Goal: Navigation & Orientation: Understand site structure

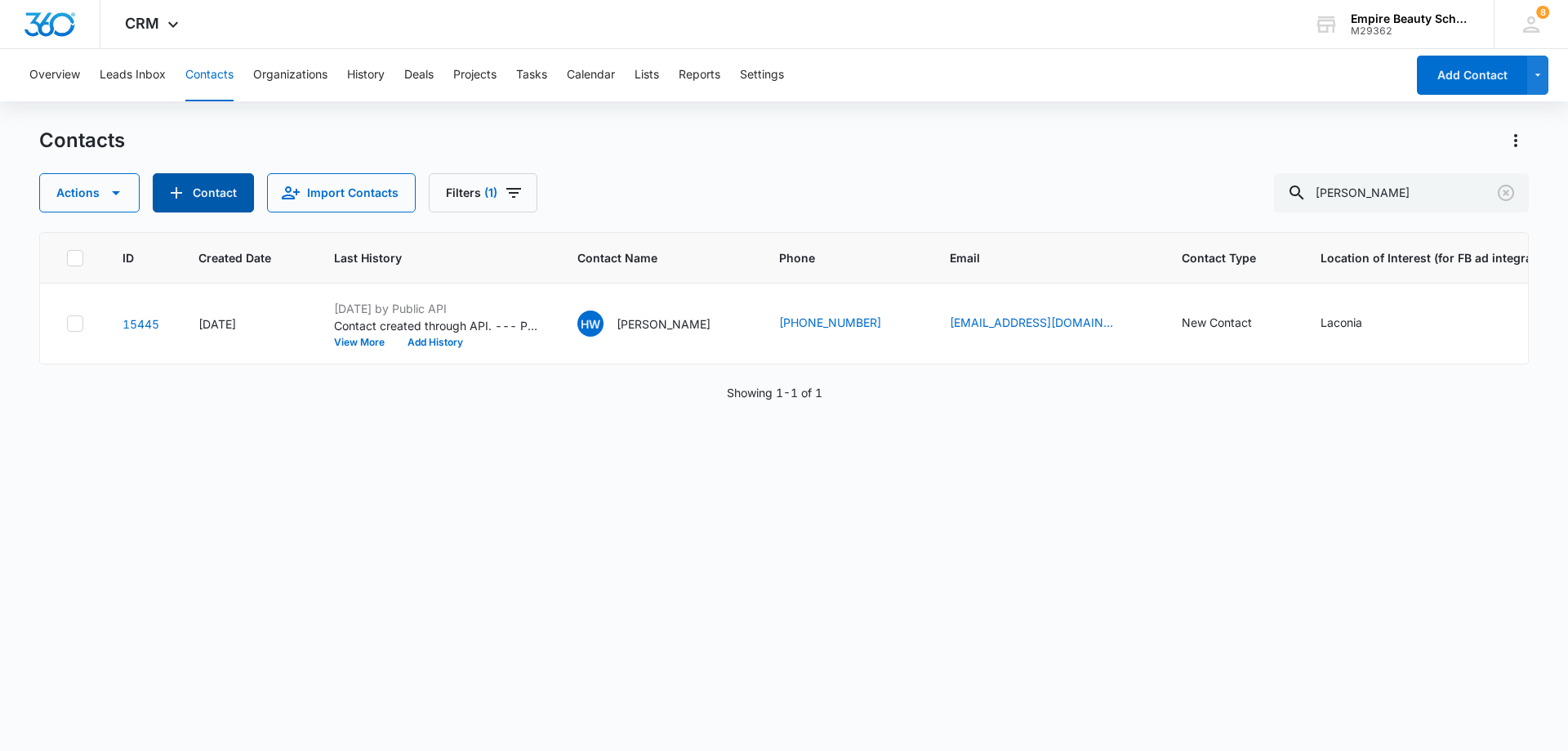
click at [213, 192] on button "Contact" at bounding box center [204, 193] width 101 height 39
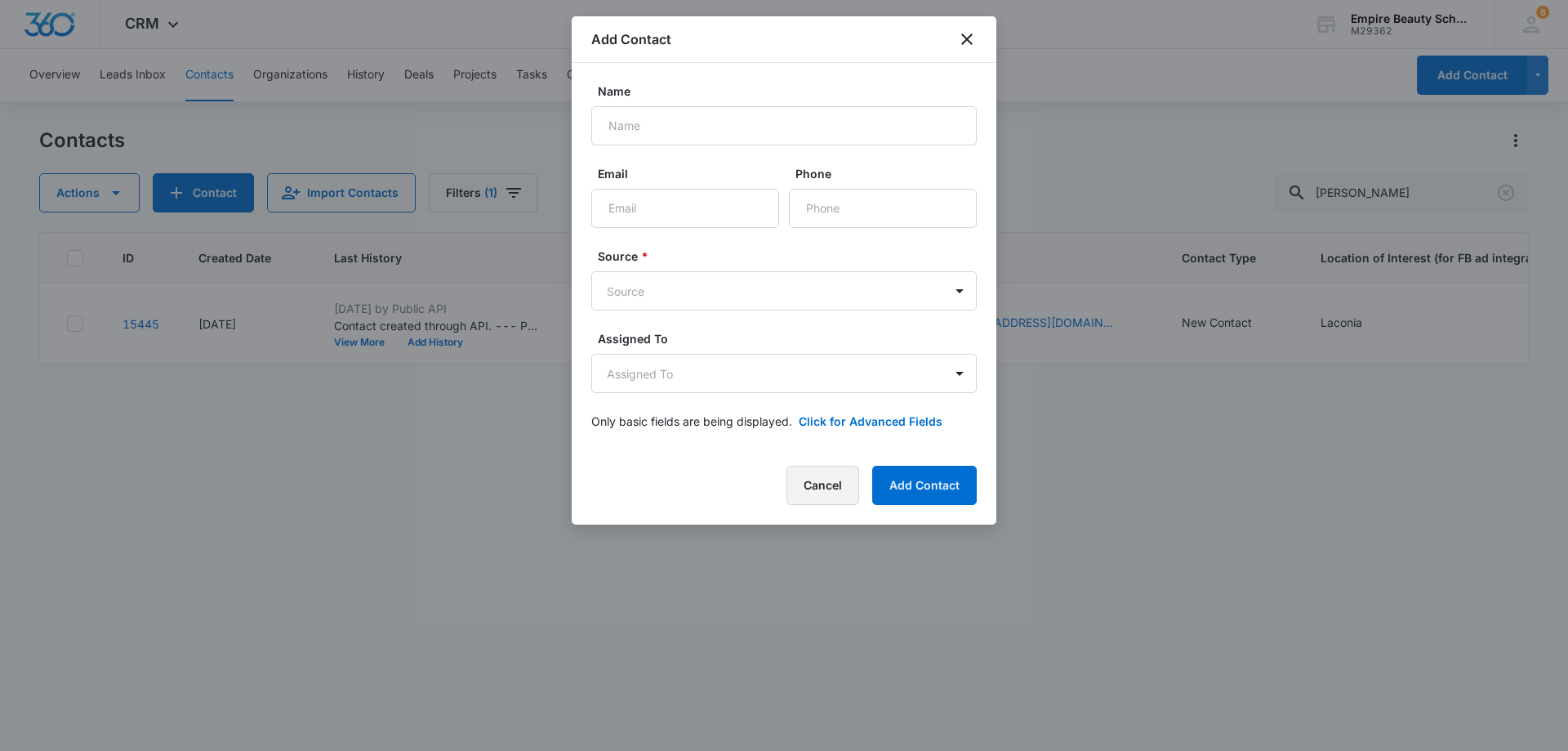
click at [840, 480] on button "Cancel" at bounding box center [823, 485] width 73 height 39
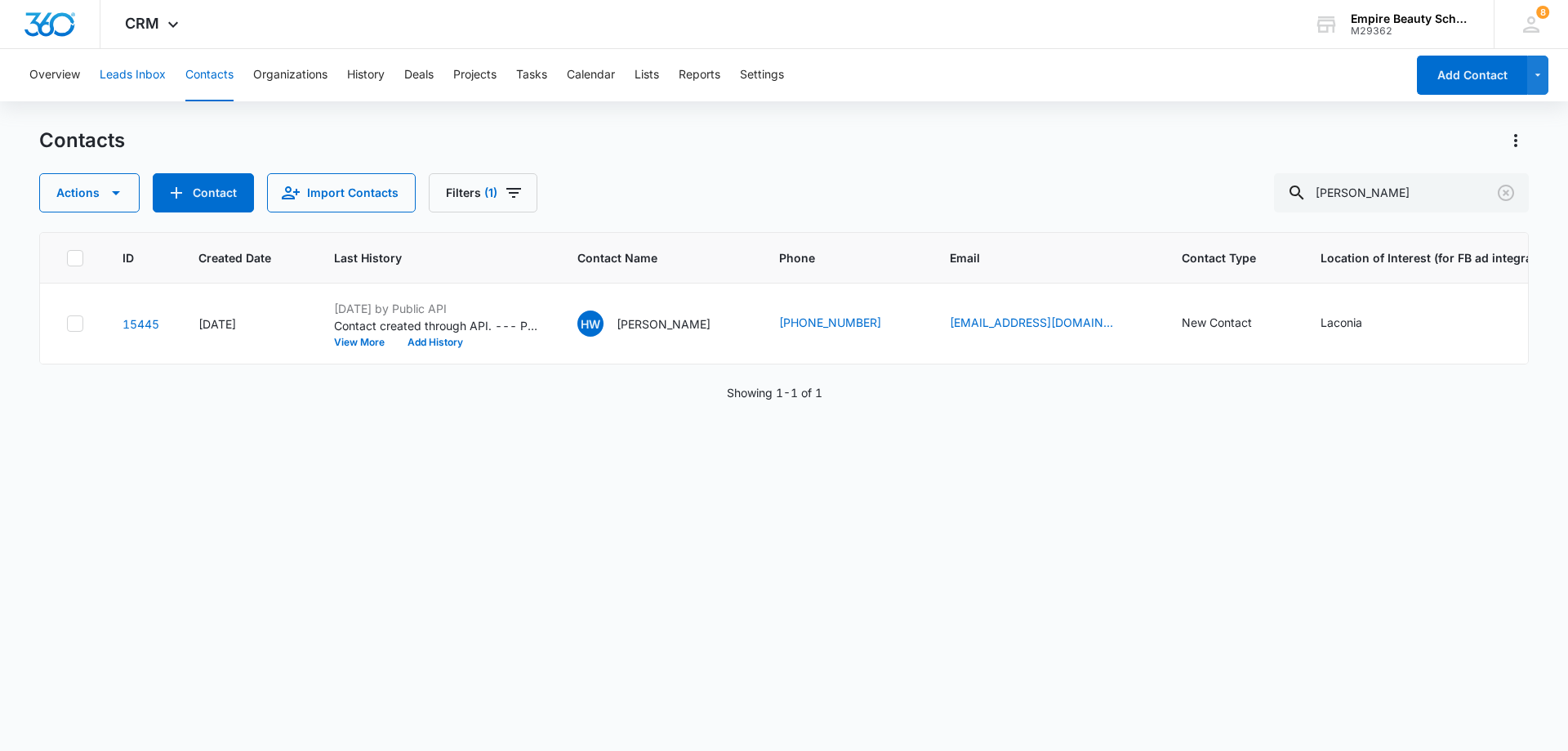
click at [129, 77] on button "Leads Inbox" at bounding box center [133, 75] width 66 height 52
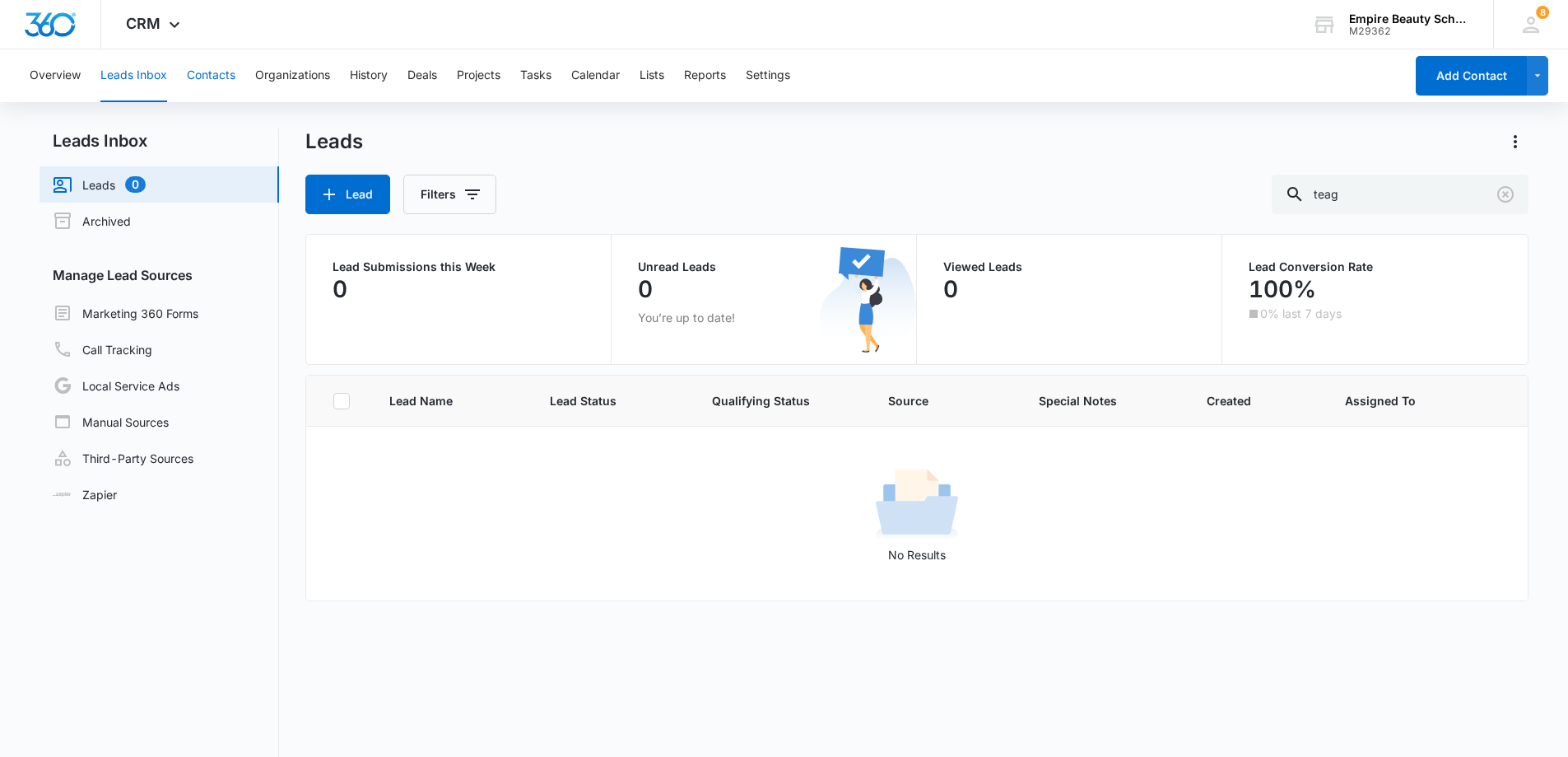
click at [215, 80] on button "Contacts" at bounding box center [210, 76] width 49 height 53
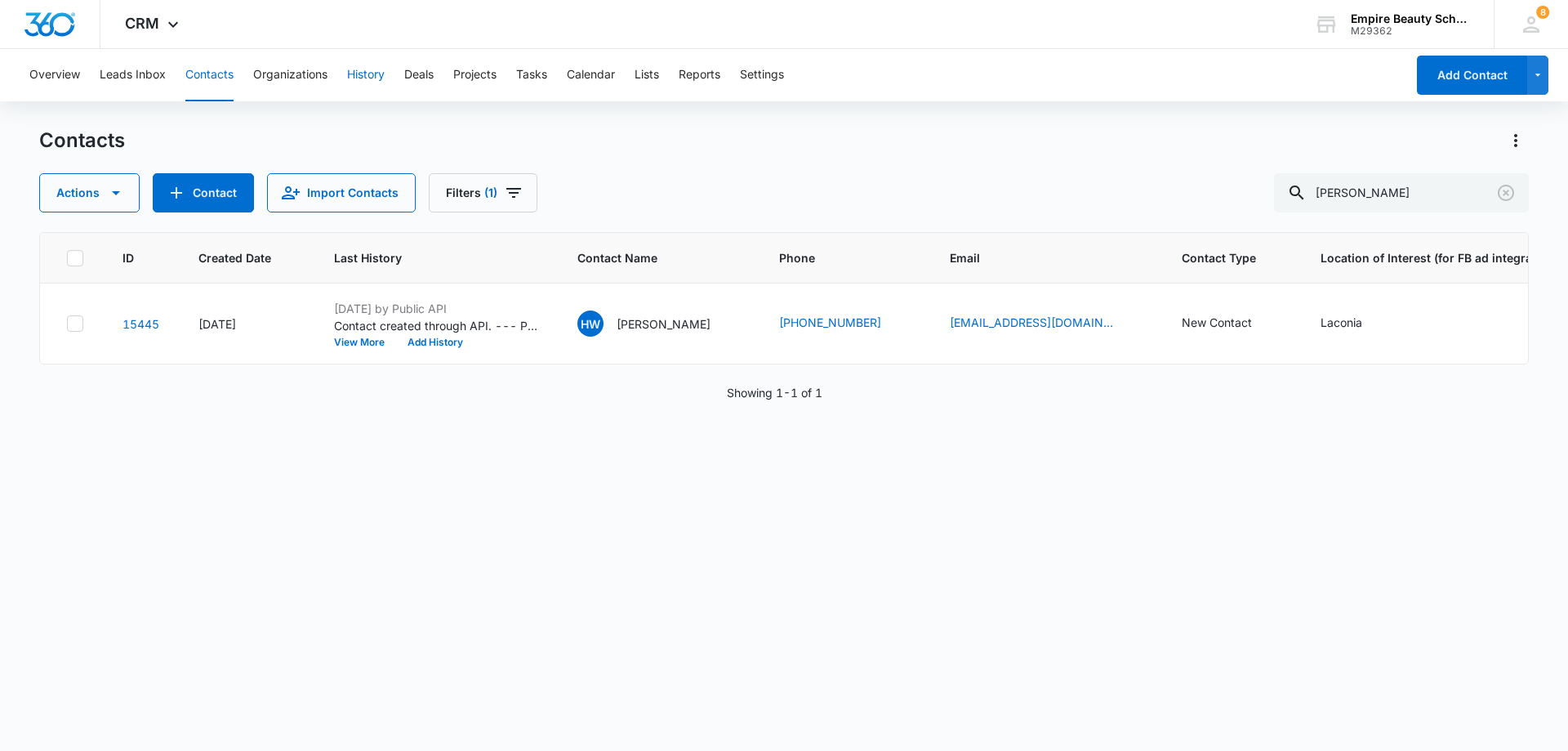
click at [370, 83] on button "History" at bounding box center [365, 75] width 37 height 52
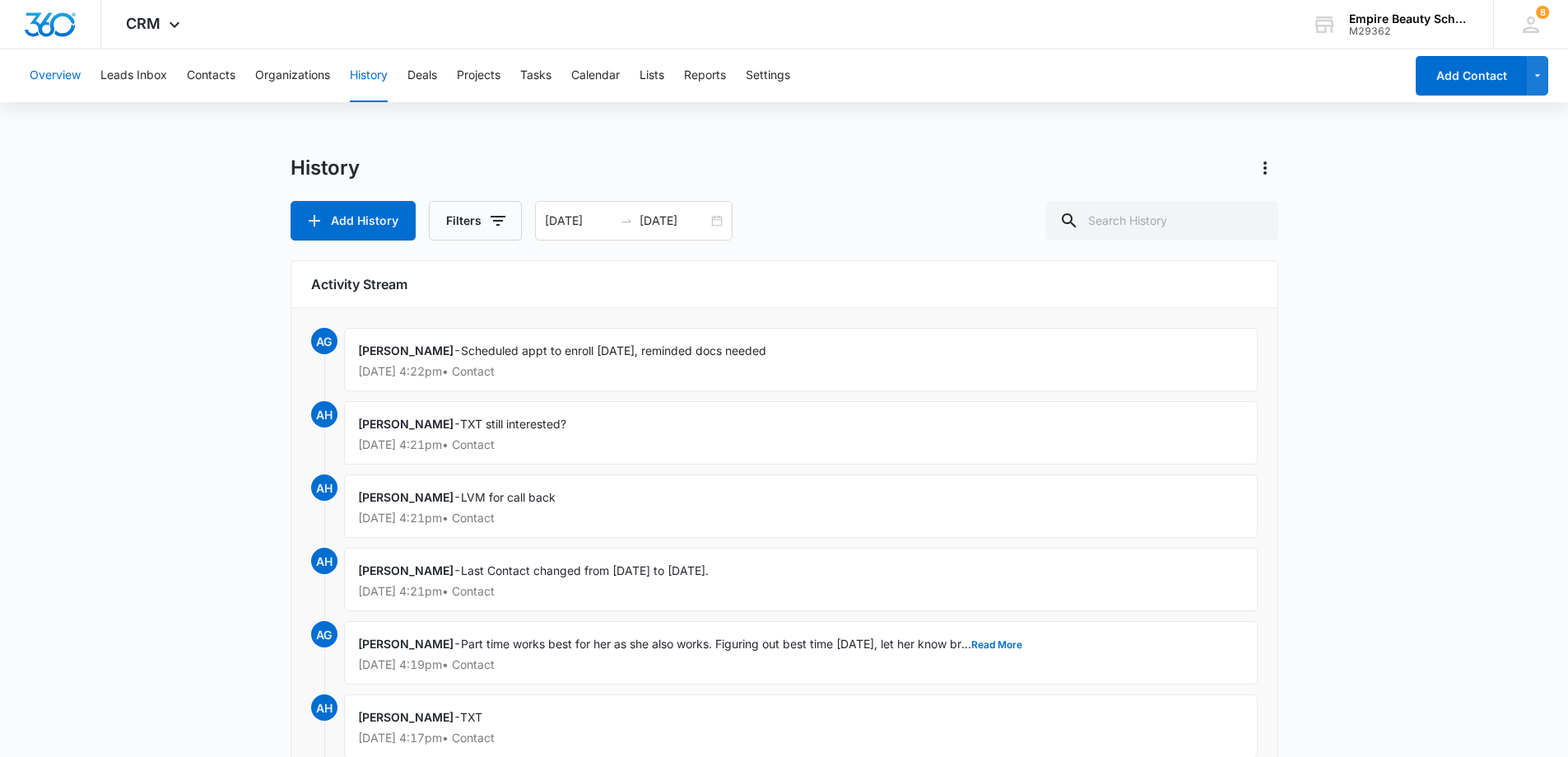
click at [73, 75] on button "Overview" at bounding box center [55, 76] width 51 height 53
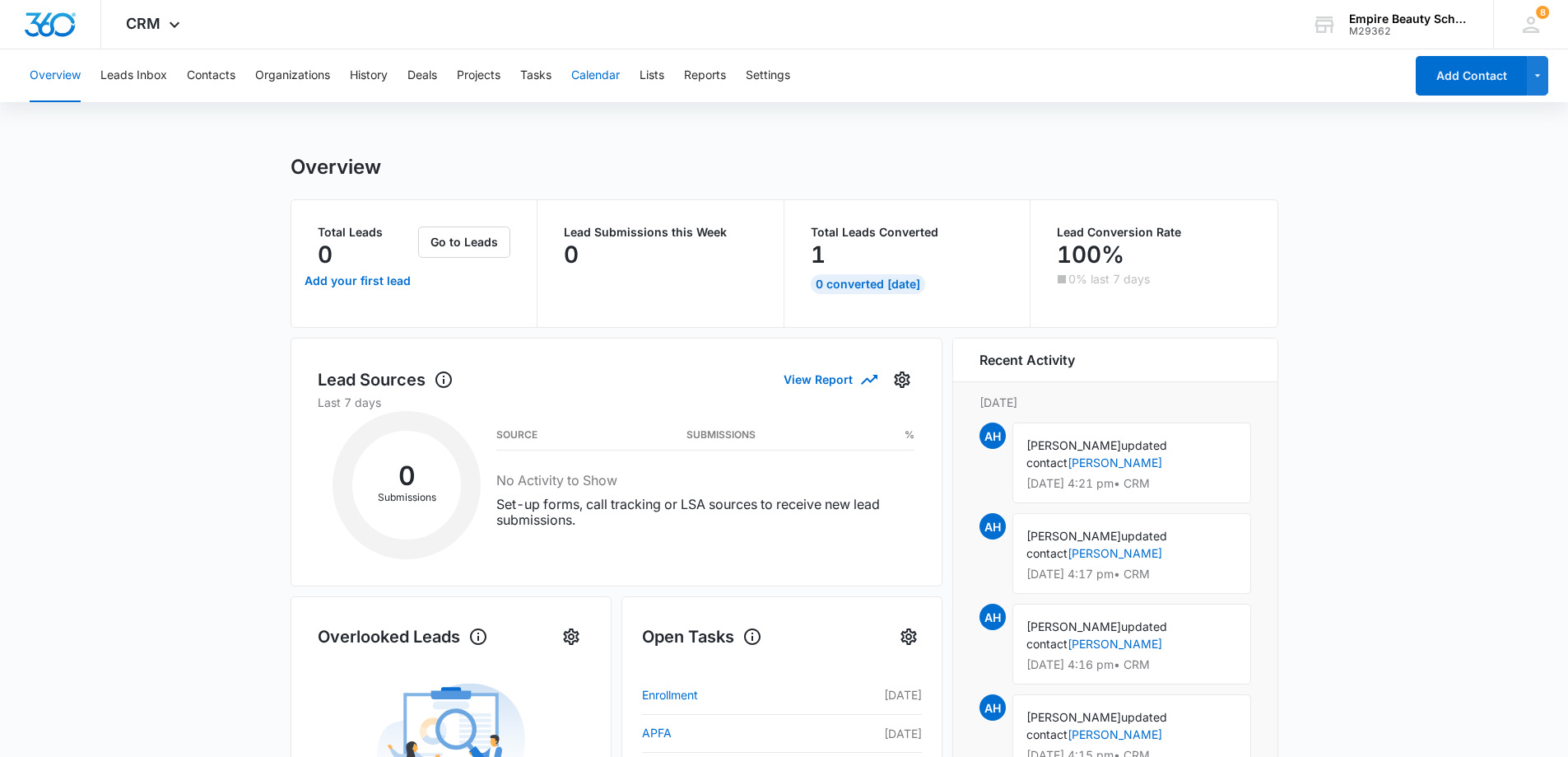
click at [605, 80] on button "Calendar" at bounding box center [595, 76] width 49 height 53
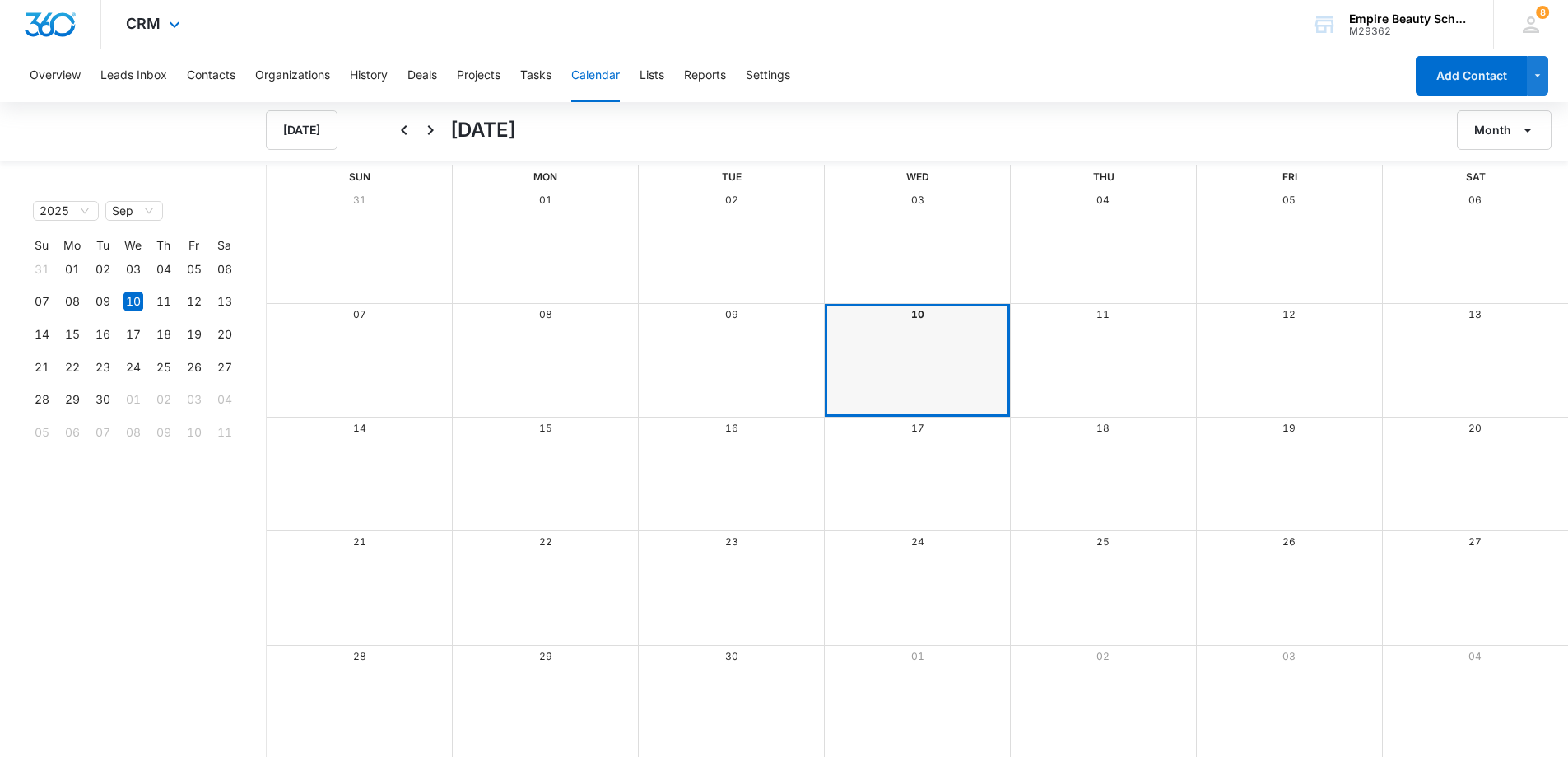
click at [74, 21] on img "Dashboard" at bounding box center [50, 24] width 53 height 25
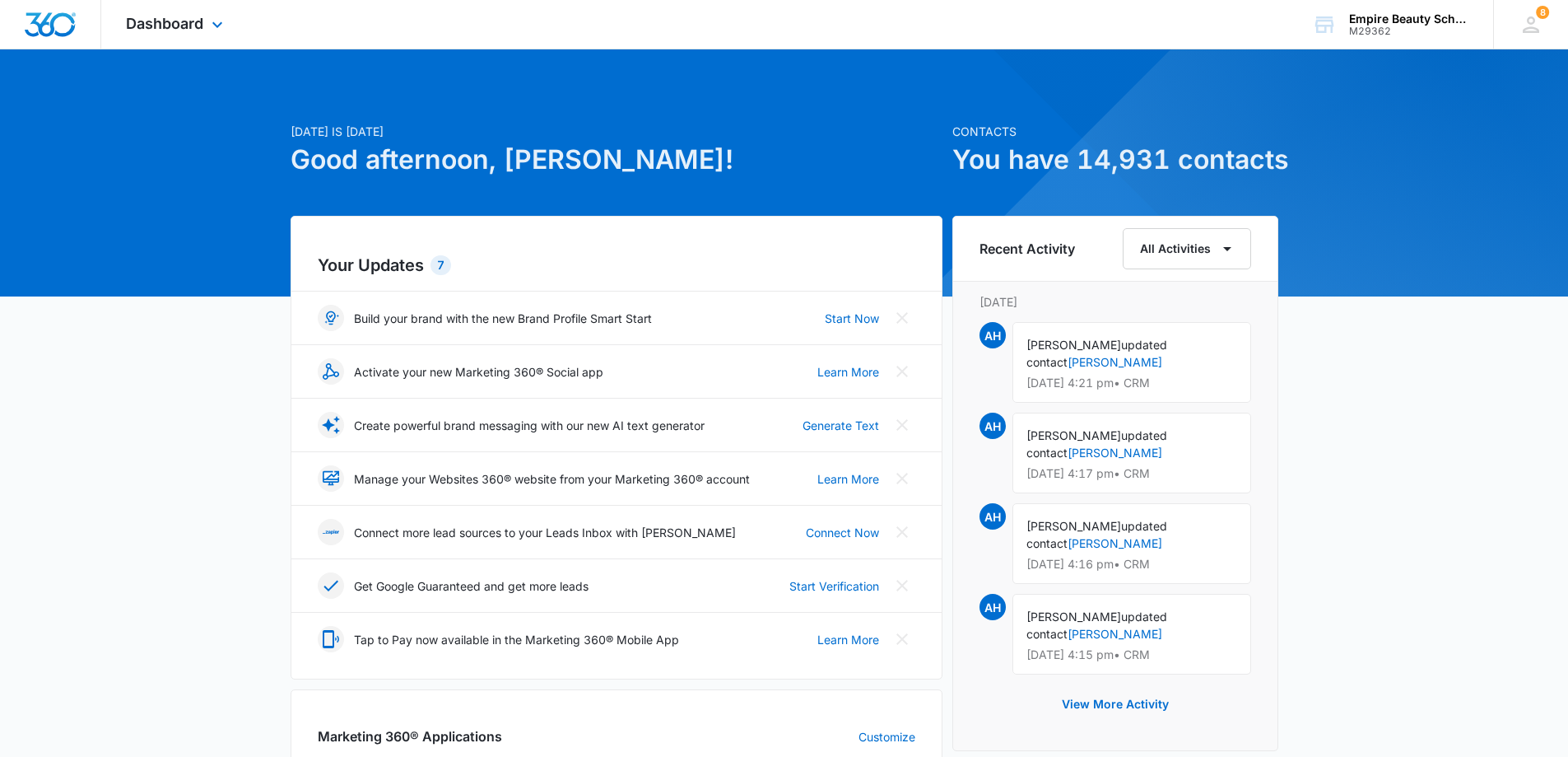
click at [205, 26] on div "Dashboard Apps Forms CRM Email Shop Payments POS Files Brand Settings" at bounding box center [176, 24] width 151 height 49
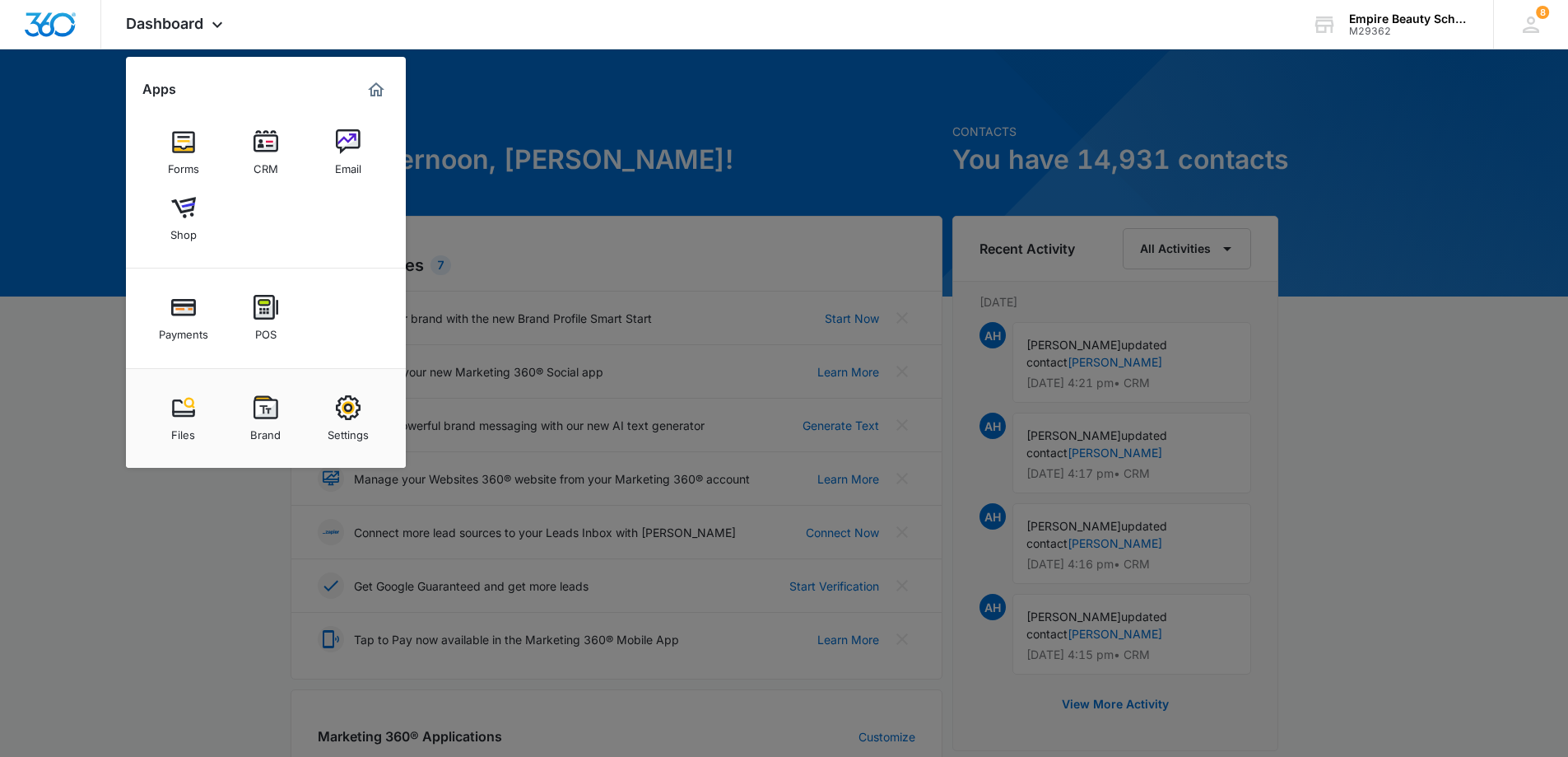
click at [355, 142] on img at bounding box center [348, 142] width 25 height 25
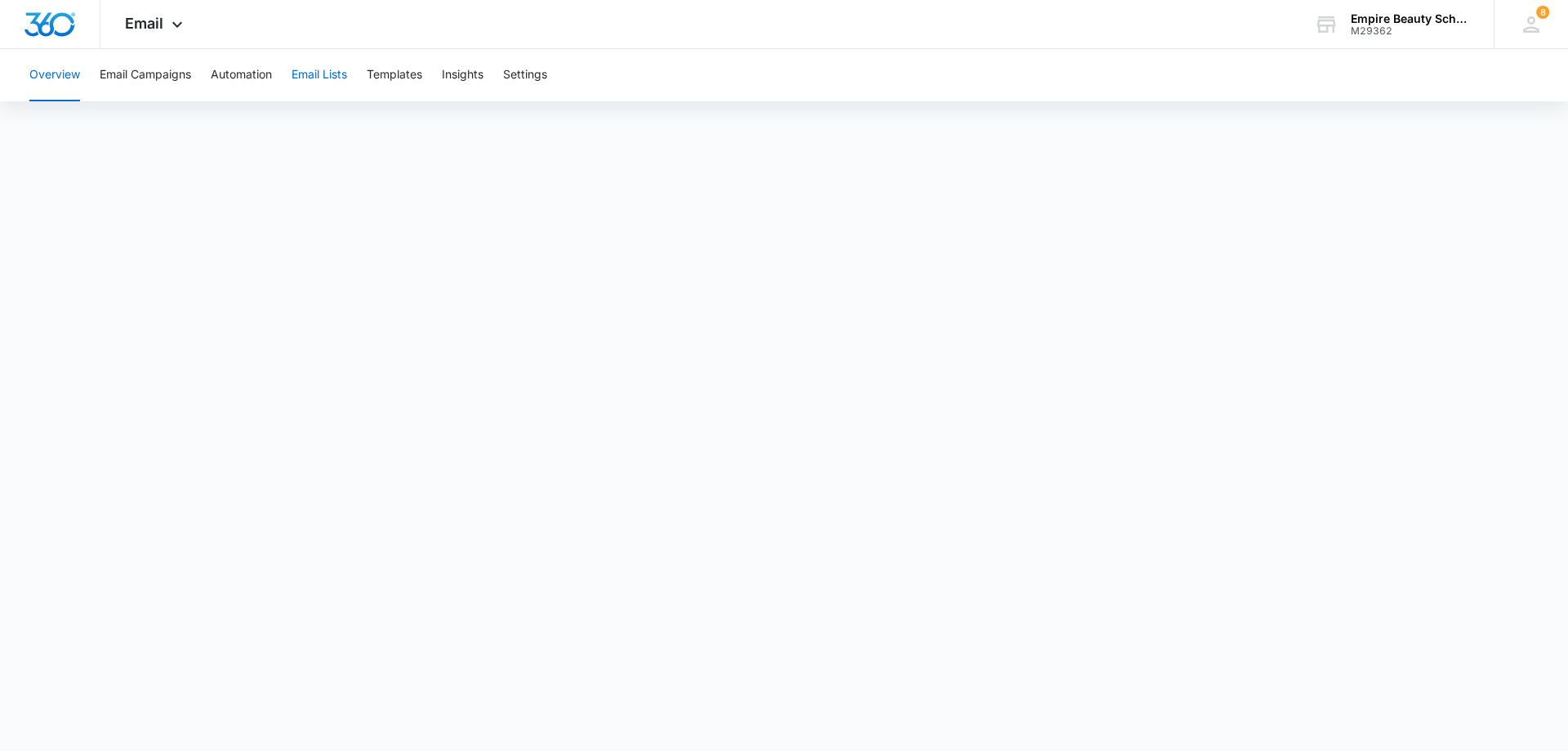
click at [339, 69] on button "Email Lists" at bounding box center [320, 75] width 56 height 52
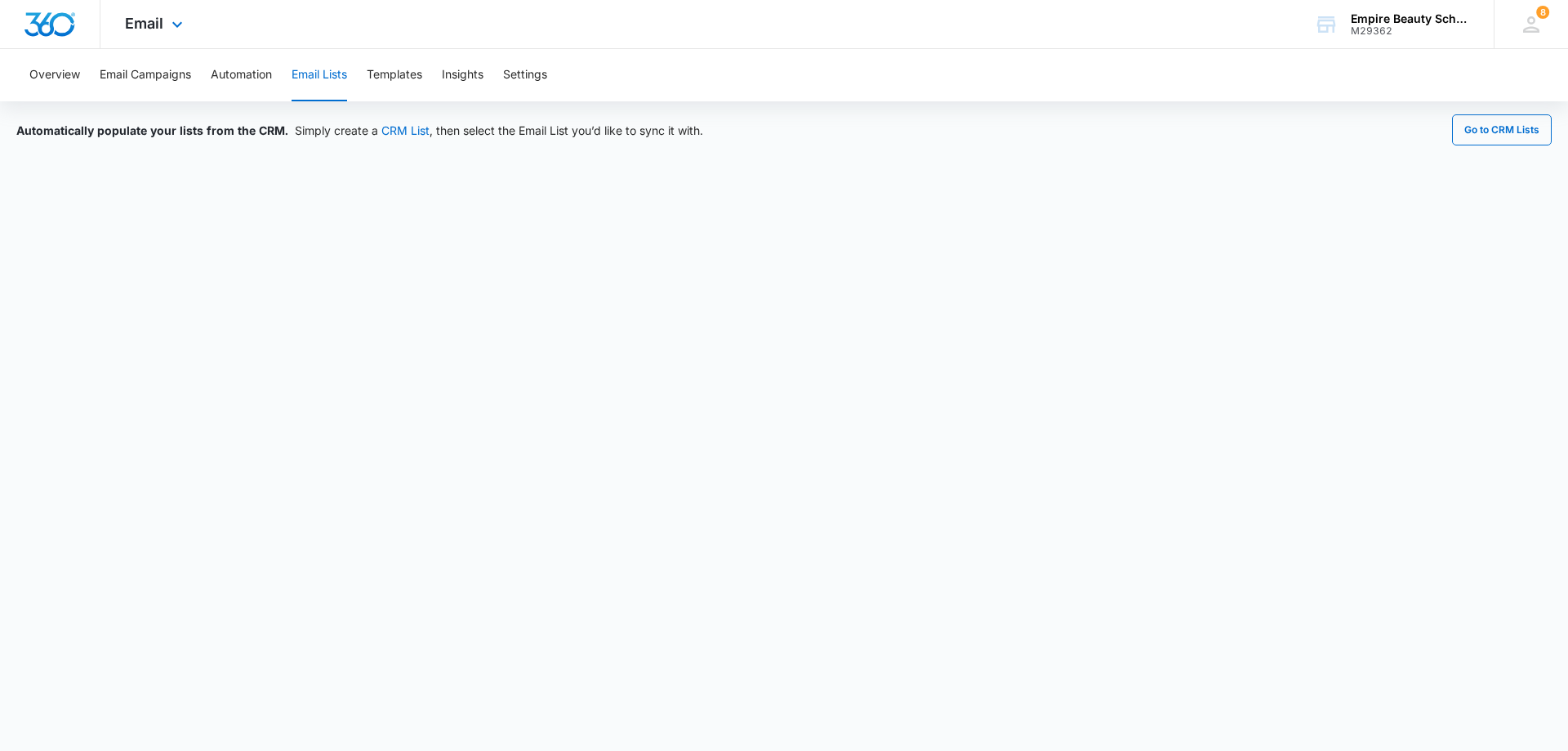
click at [60, 8] on div at bounding box center [50, 24] width 101 height 48
click at [66, 32] on img "Dashboard" at bounding box center [50, 24] width 52 height 25
